Goal: Task Accomplishment & Management: Manage account settings

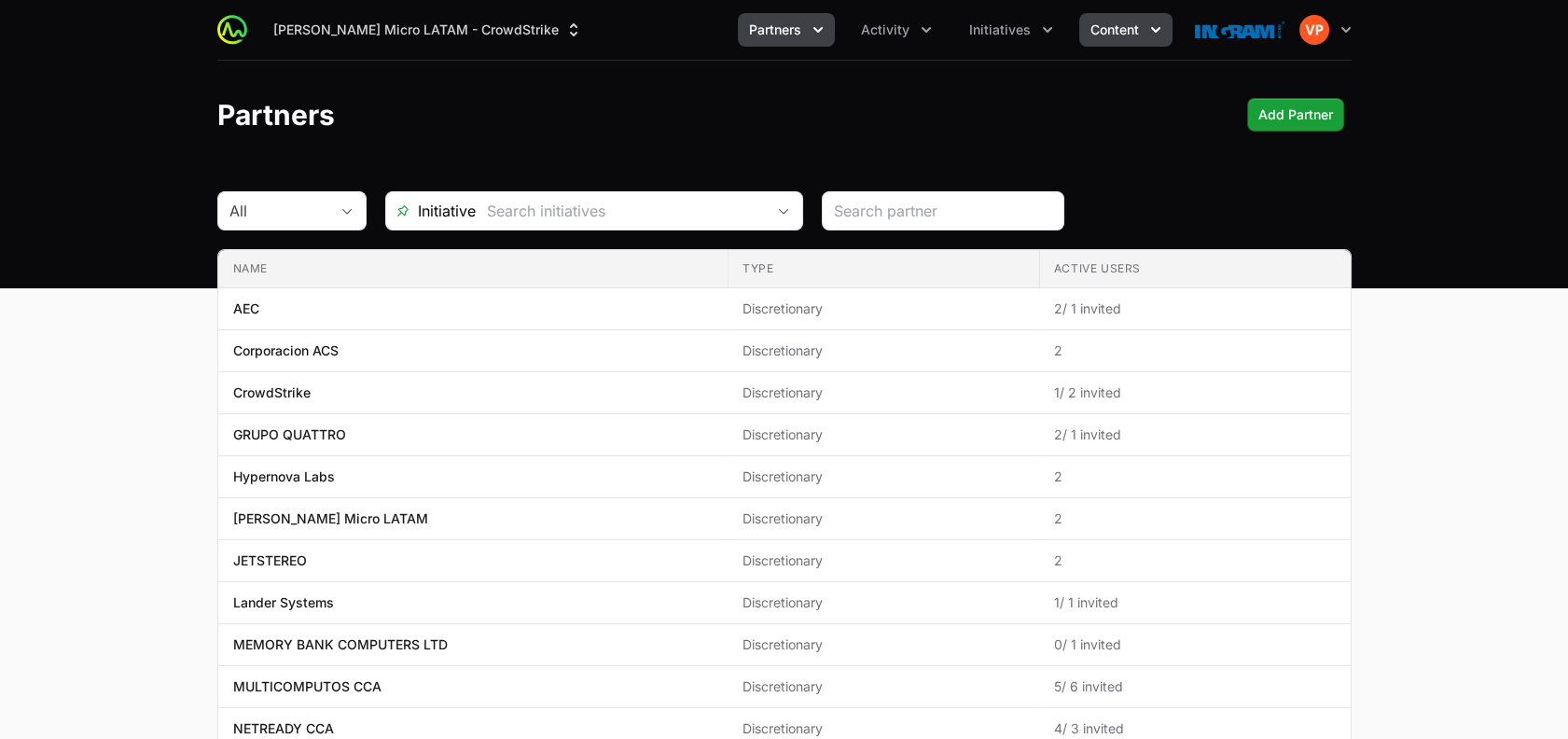
click at [1097, 35] on span "Content" at bounding box center [1115, 30] width 49 height 19
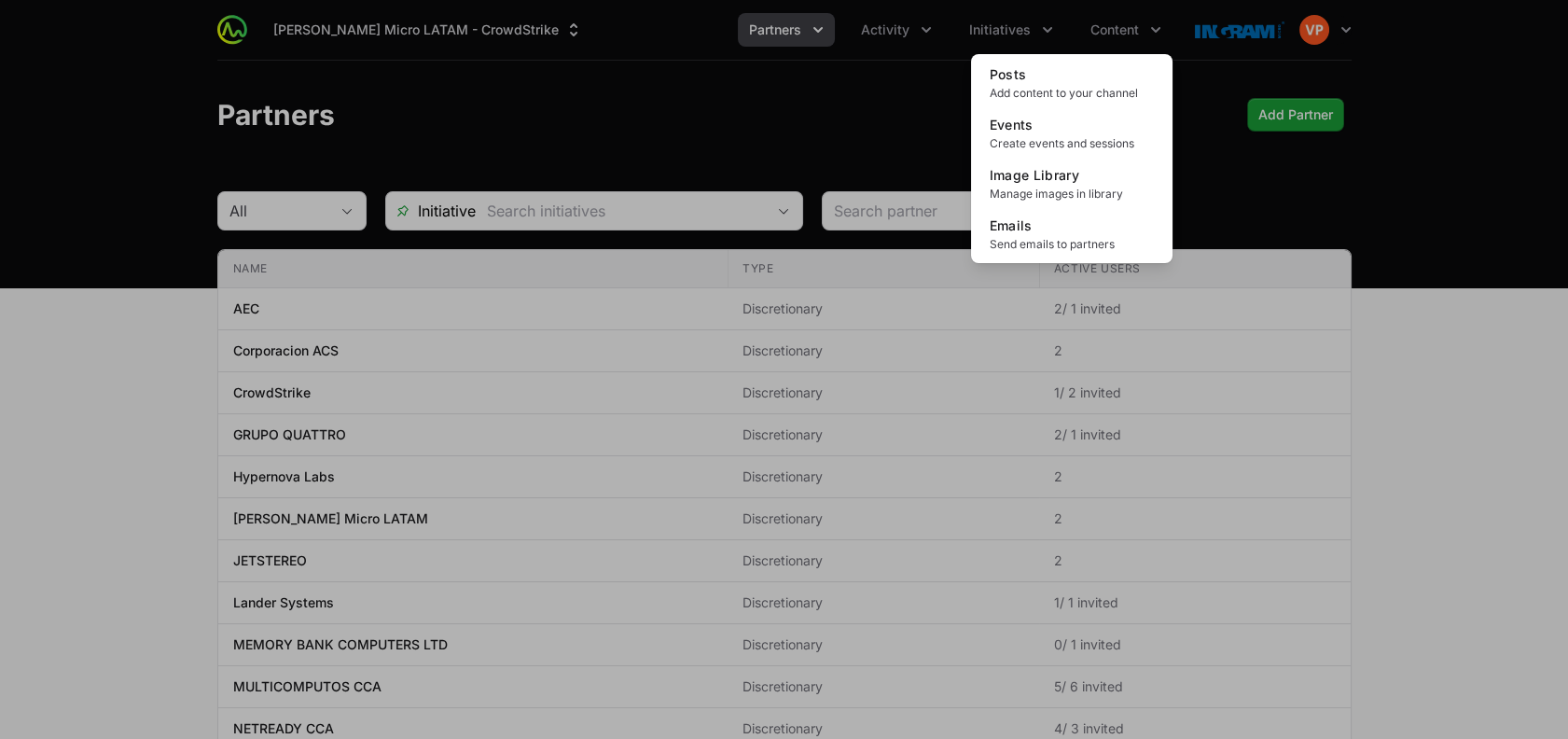
click at [1039, 30] on div "Content menu" at bounding box center [784, 369] width 1568 height 739
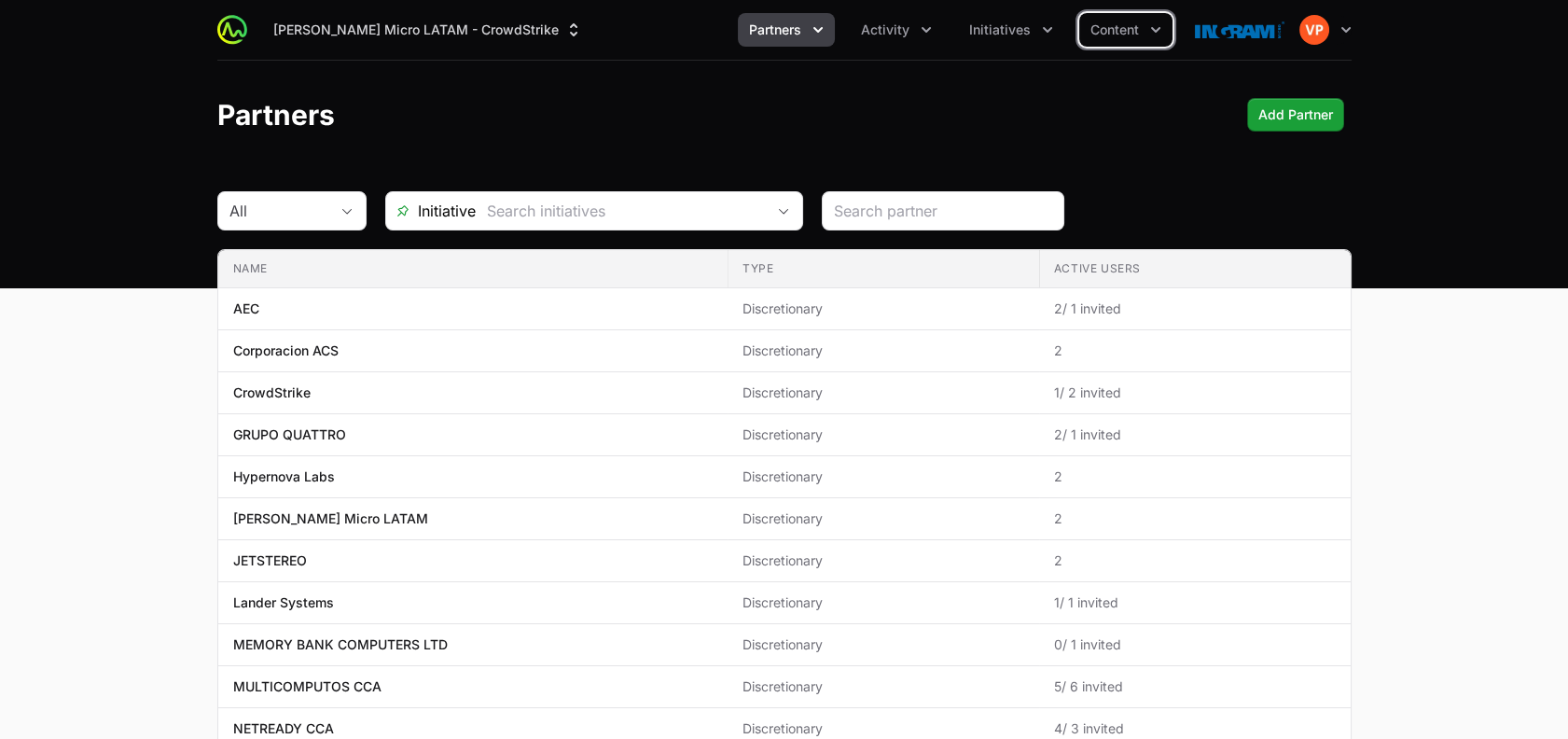
click at [1039, 30] on icon "Initiatives menu" at bounding box center [1048, 30] width 19 height 19
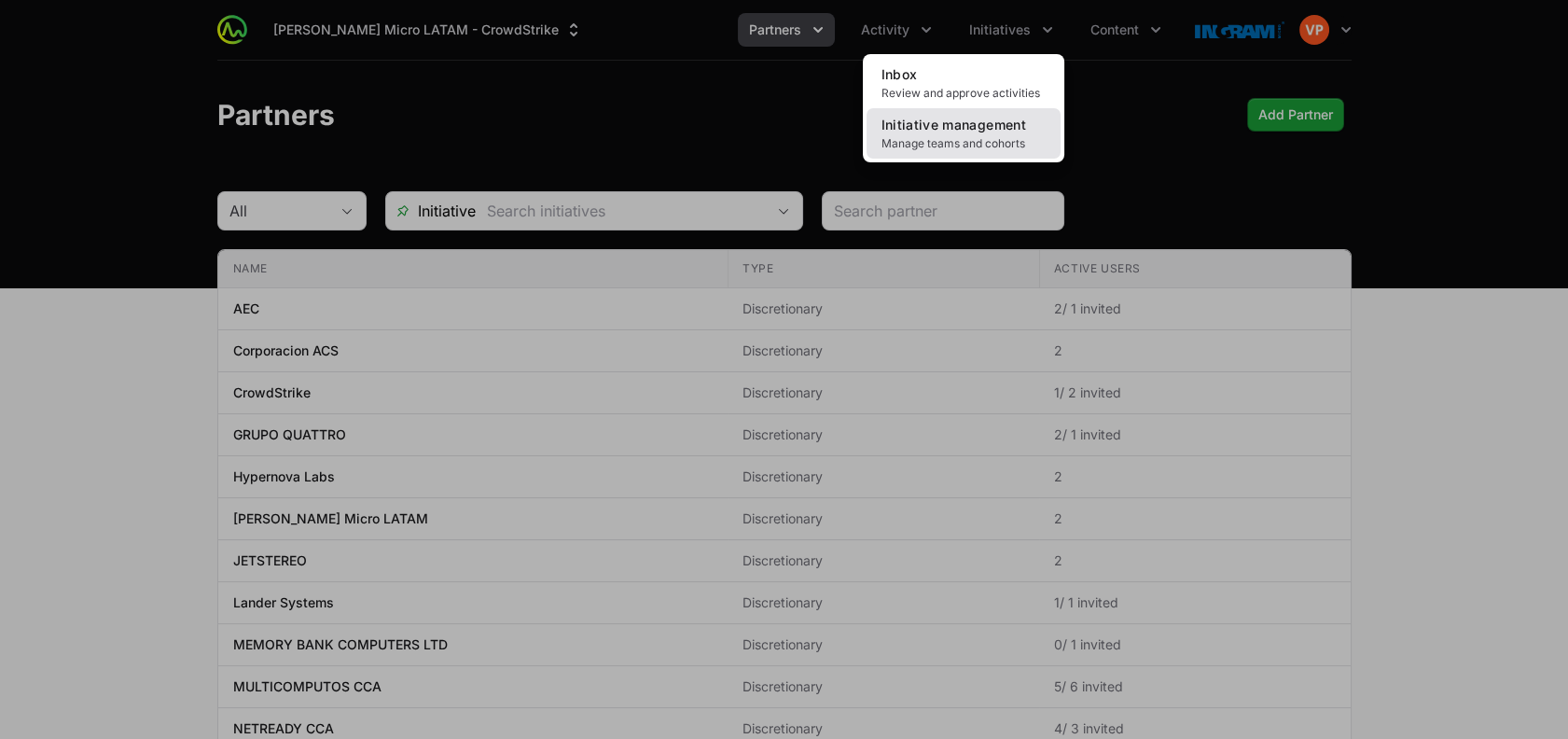
click at [998, 134] on link "Initiative management Manage teams and cohorts" at bounding box center [962, 134] width 194 height 51
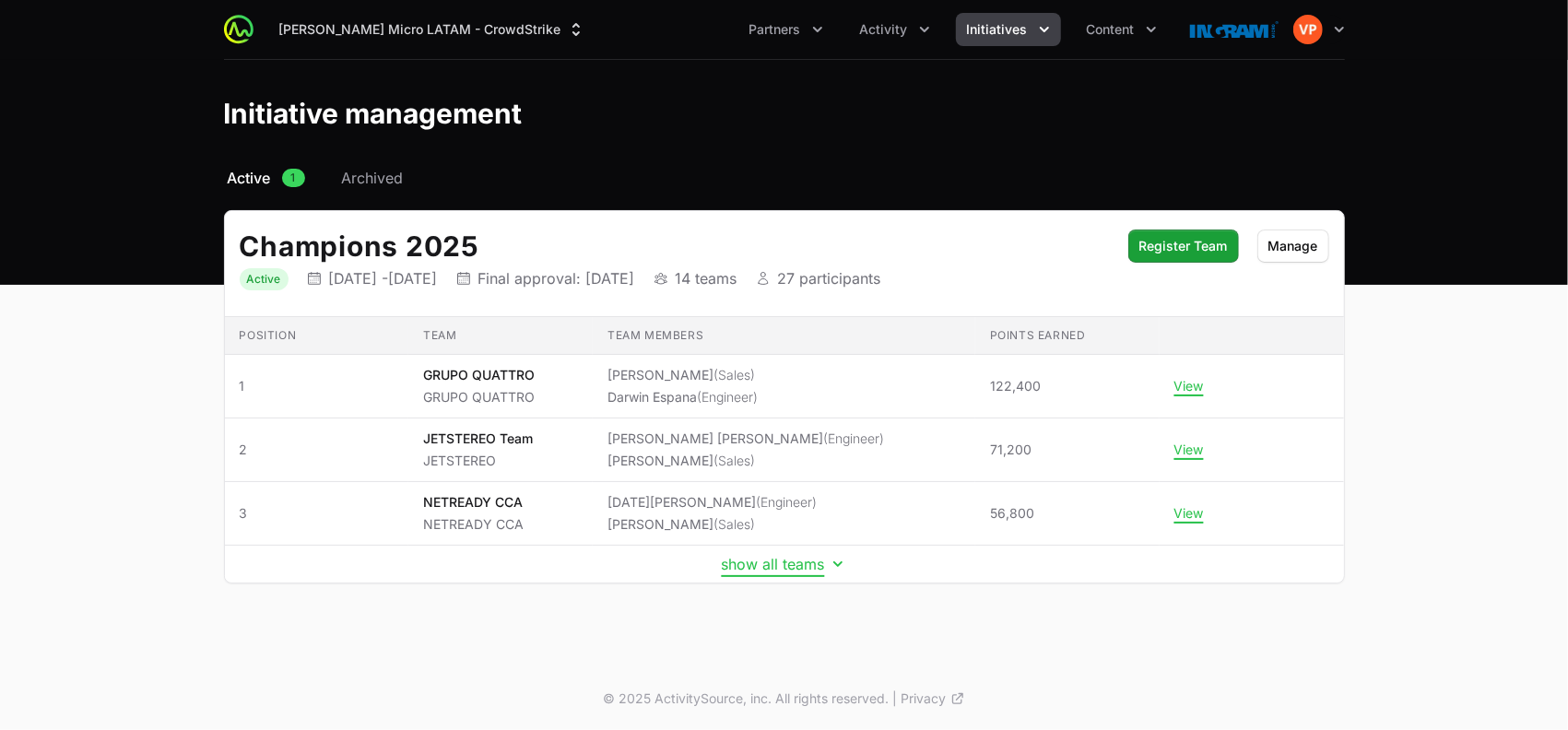
click at [800, 571] on button "show all teams" at bounding box center [784, 564] width 125 height 19
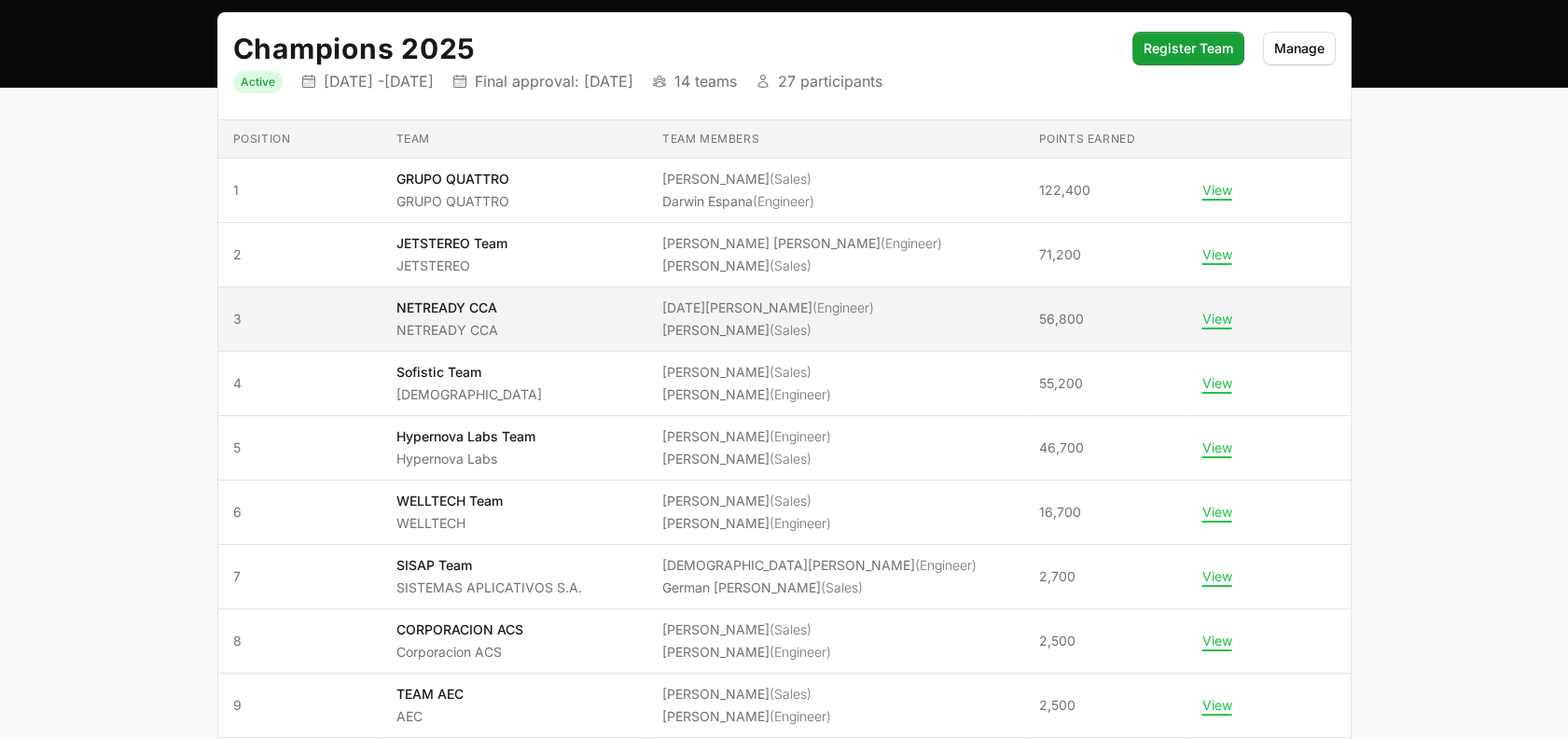
scroll to position [201, 0]
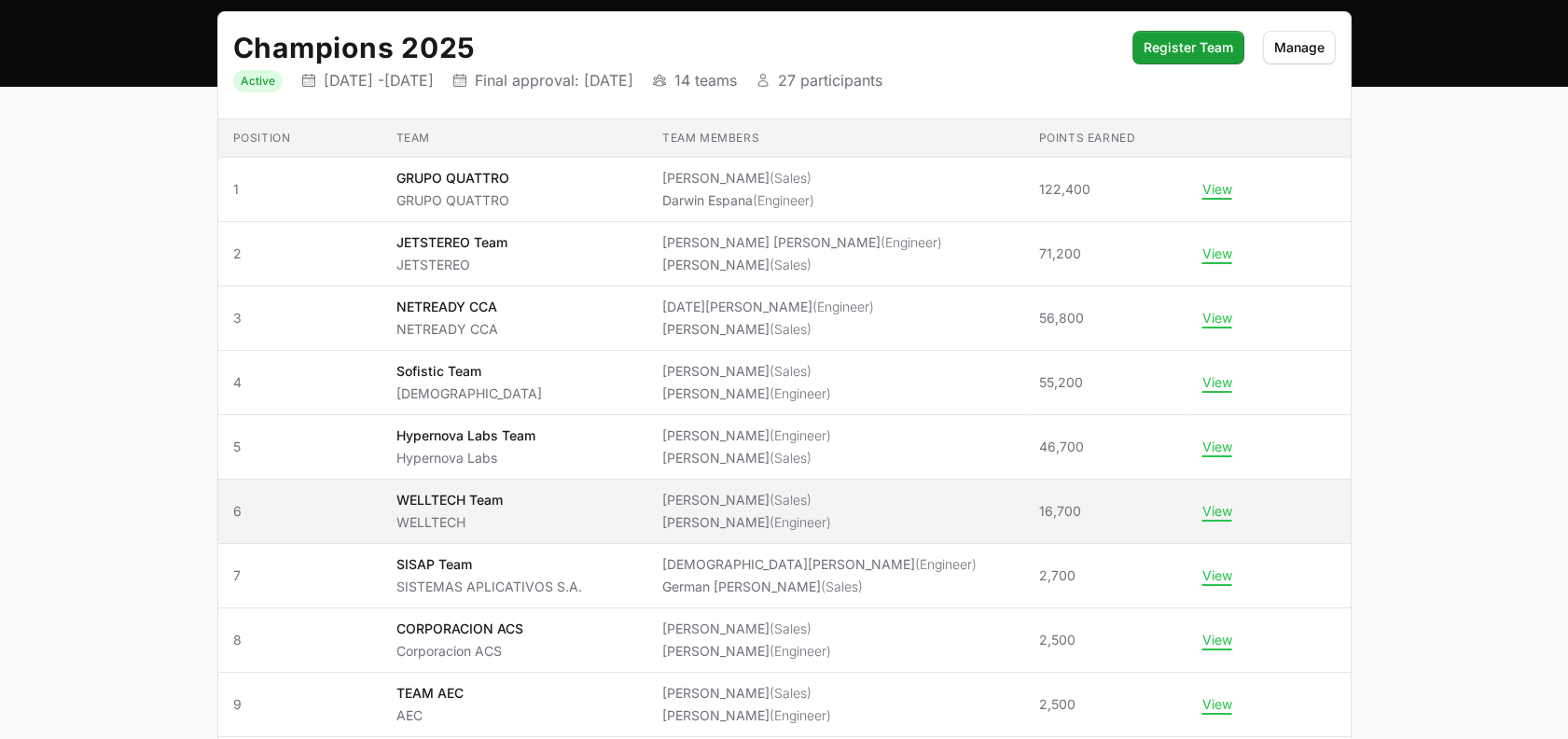
click at [550, 508] on span "WELLTECH Team WELLTECH" at bounding box center [513, 511] width 236 height 41
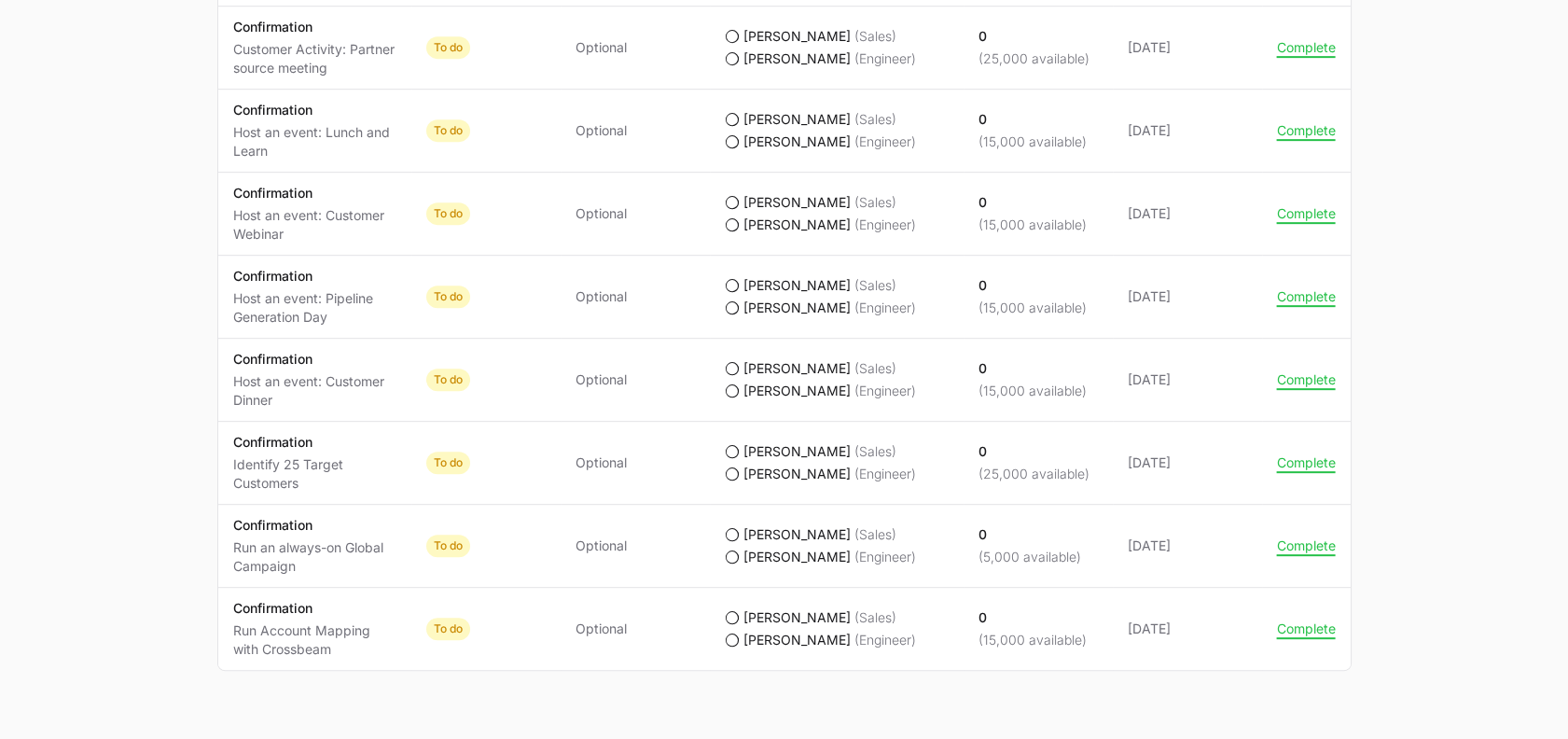
scroll to position [1789, 0]
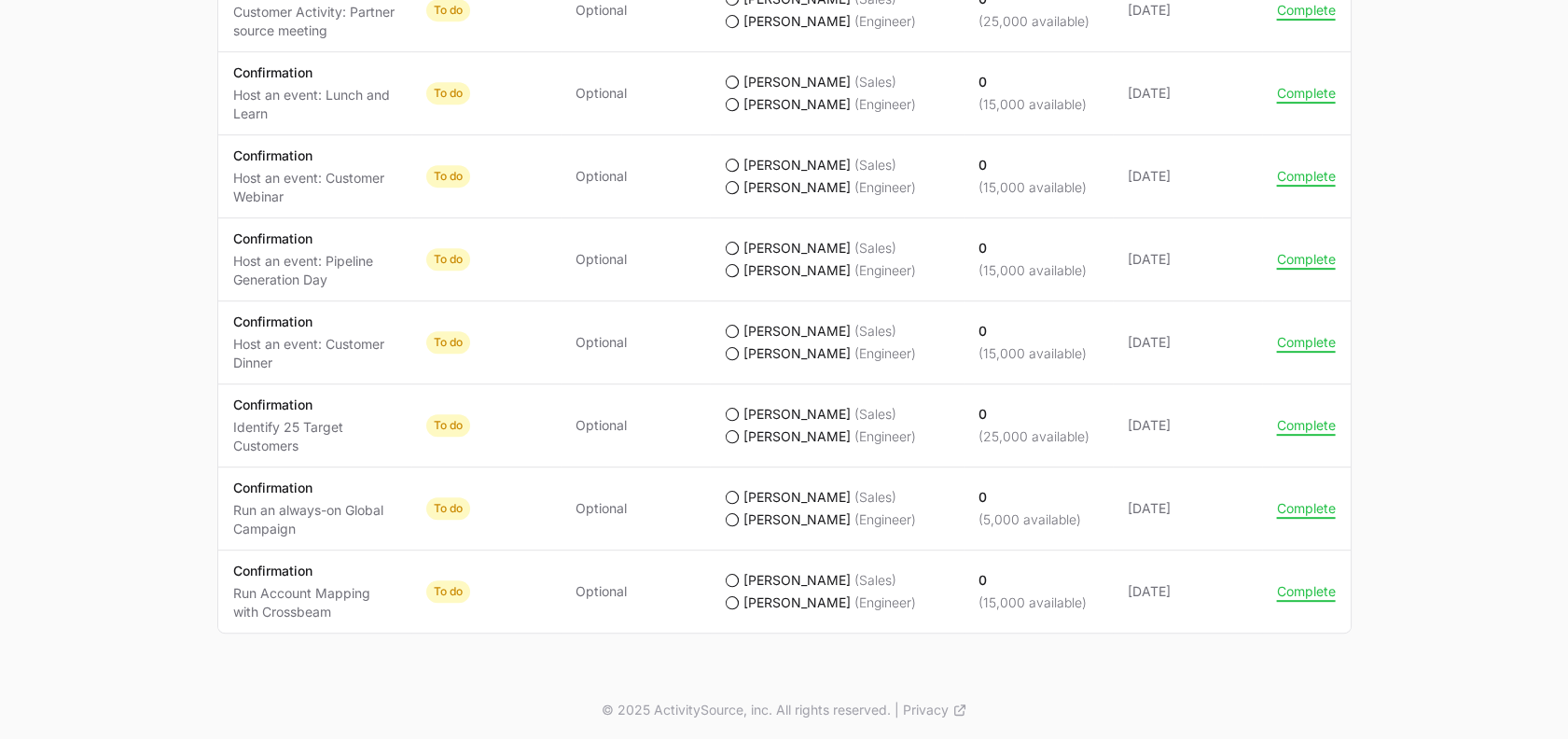
click at [550, 508] on td "Status To do" at bounding box center [485, 509] width 149 height 83
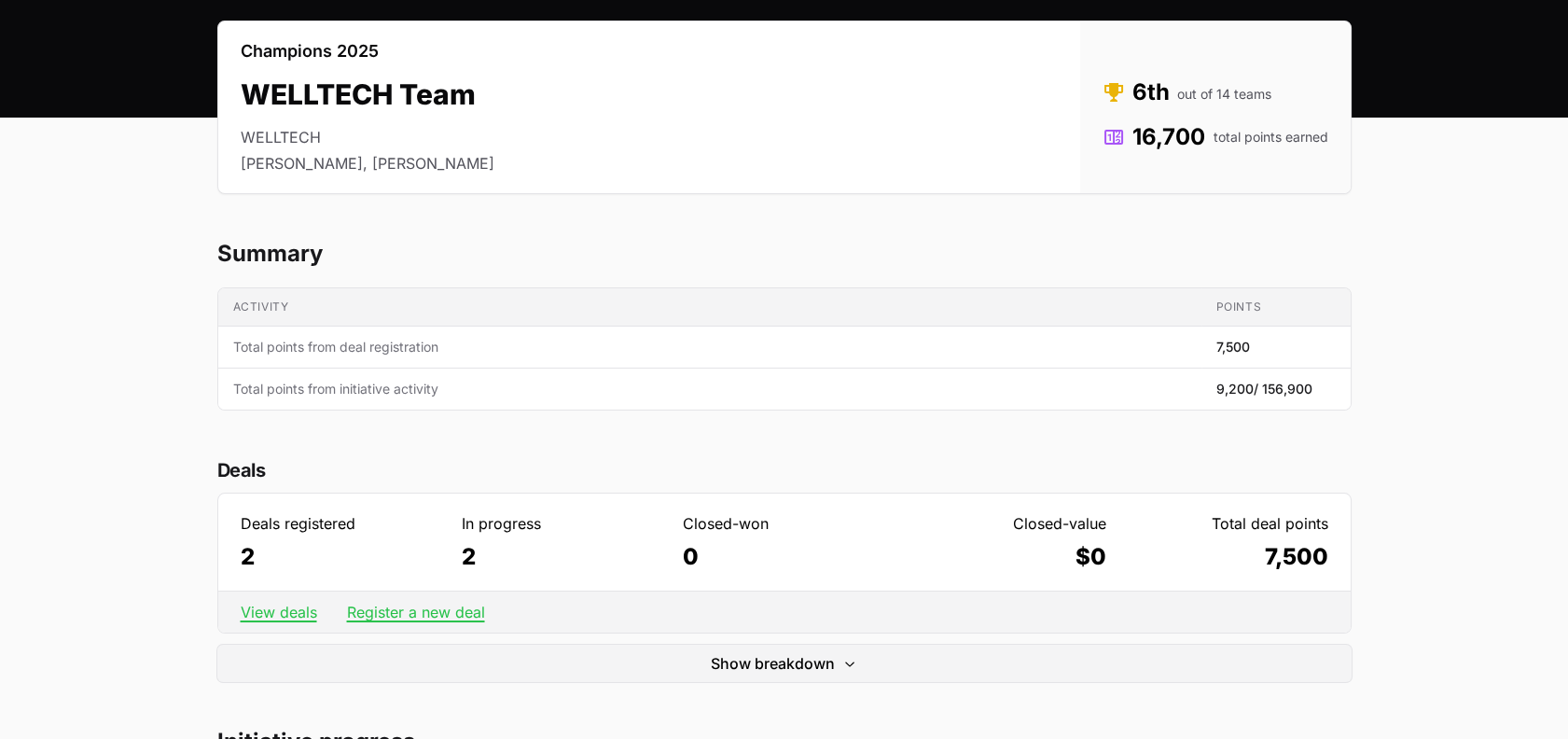
scroll to position [0, 0]
